Goal: Task Accomplishment & Management: Manage account settings

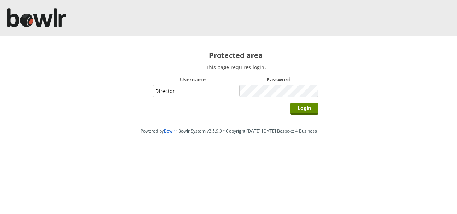
type input "Director"
click at [291, 102] on input "Login" at bounding box center [305, 108] width 28 height 12
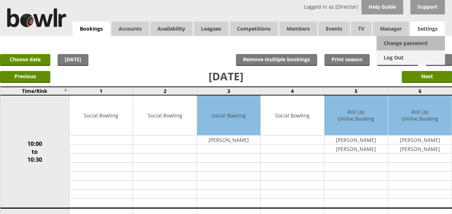
click at [405, 57] on link "Log Out" at bounding box center [410, 57] width 68 height 14
